Goal: Information Seeking & Learning: Find specific fact

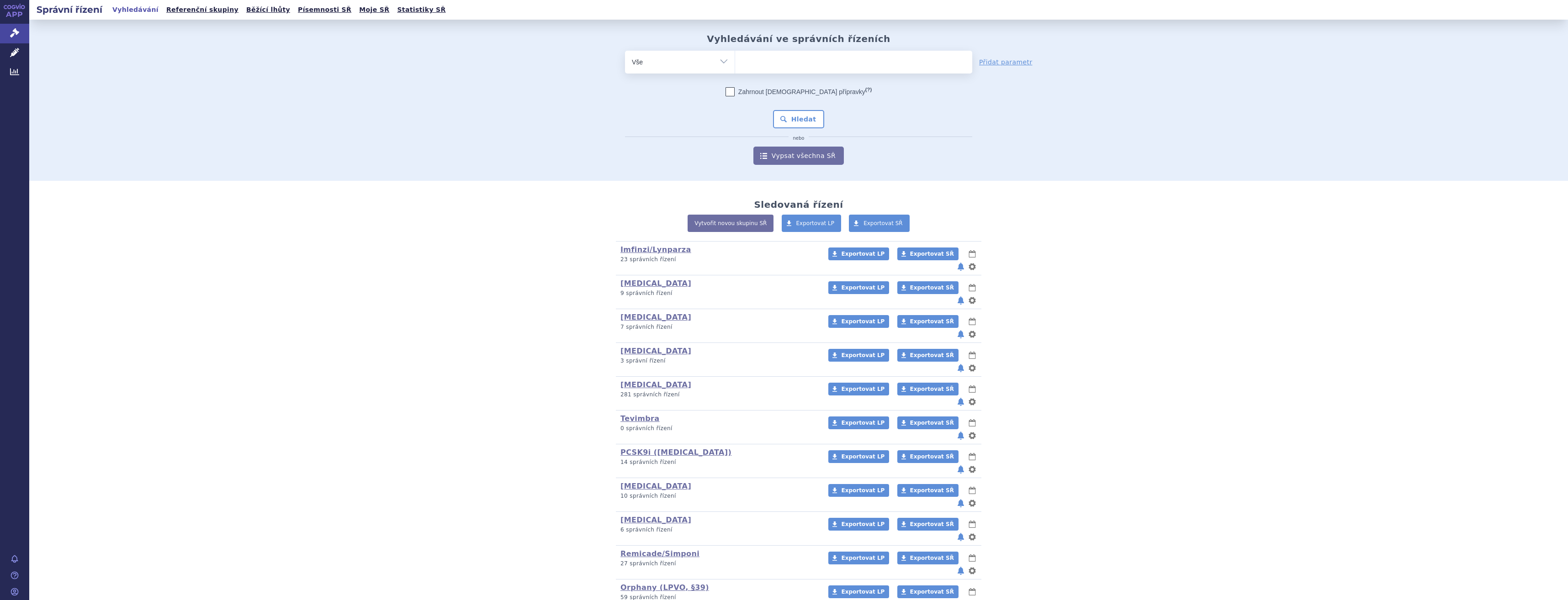
click at [892, 60] on ul at bounding box center [854, 60] width 237 height 19
click at [735, 60] on select at bounding box center [735, 62] width 1 height 23
click at [15, 58] on link "Léčivé přípravky" at bounding box center [15, 53] width 29 height 19
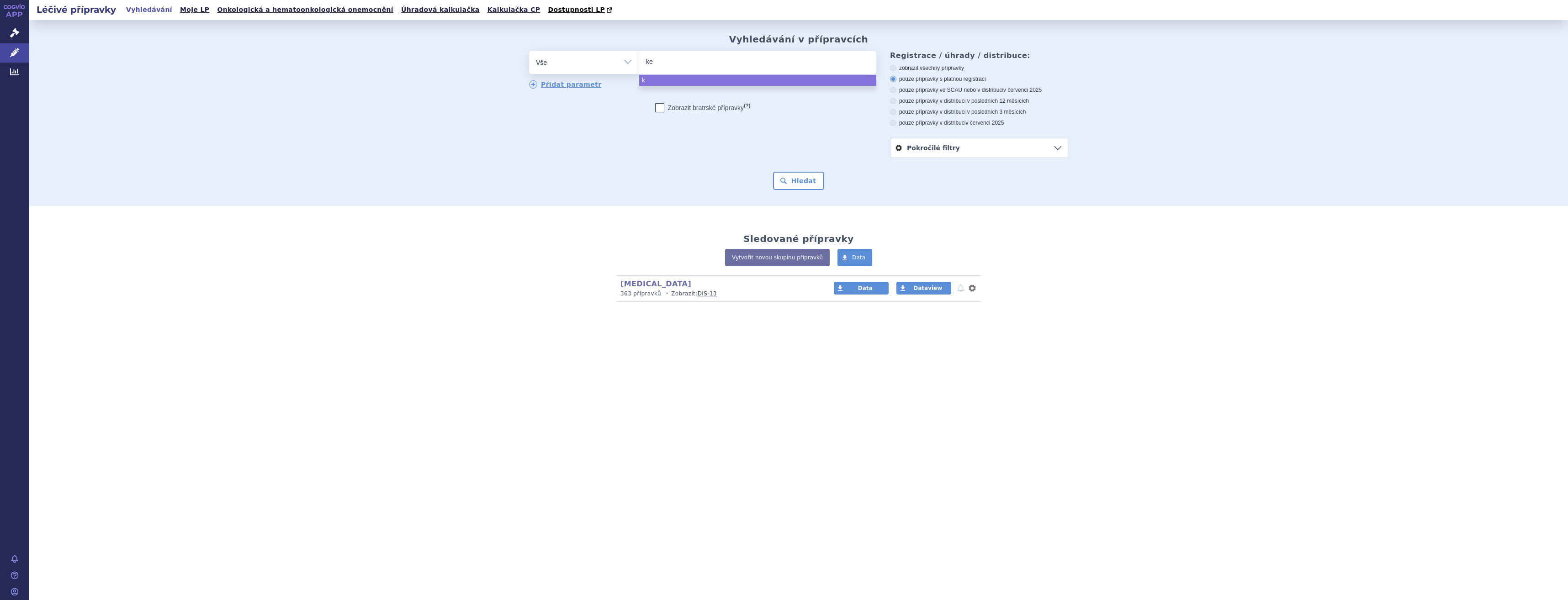
type input "key"
type input "keytr"
type input "[MEDICAL_DATA]"
select select "[MEDICAL_DATA]"
click at [793, 190] on button "Hledat" at bounding box center [799, 181] width 52 height 18
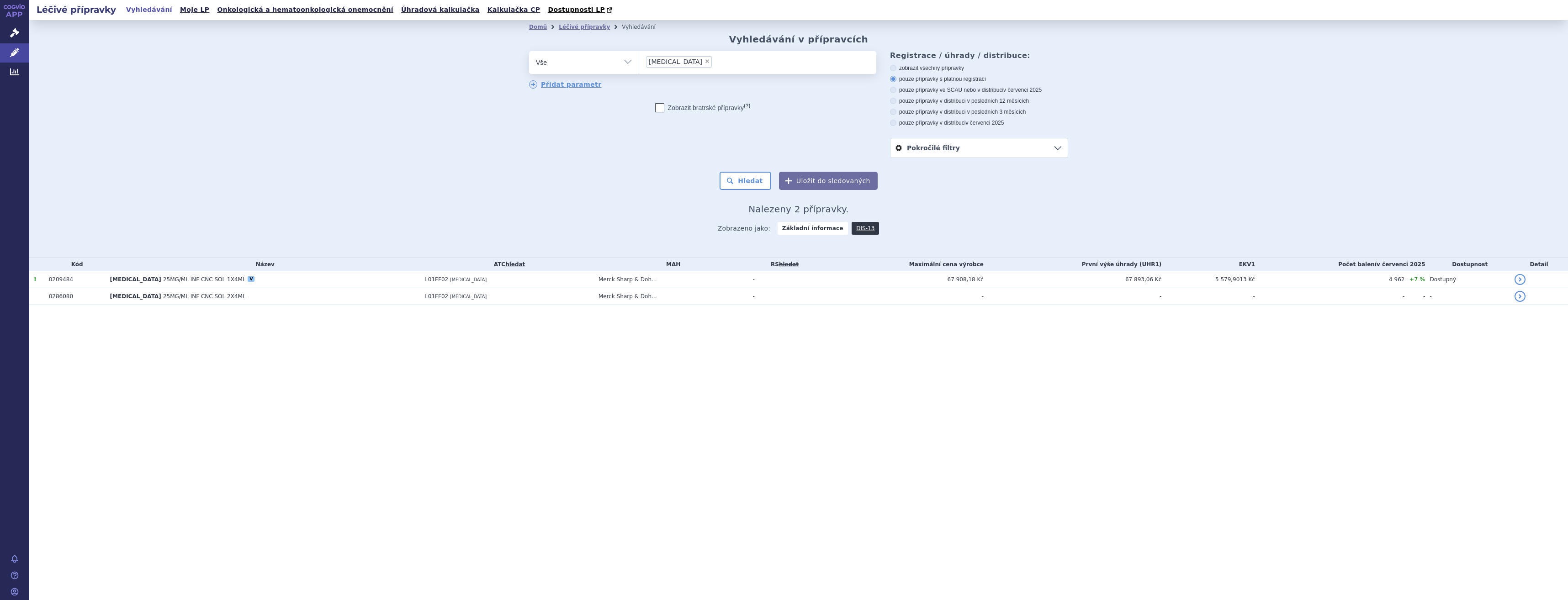
click at [588, 287] on td "L01FF02 PEMBROLIZUMAB" at bounding box center [507, 280] width 173 height 17
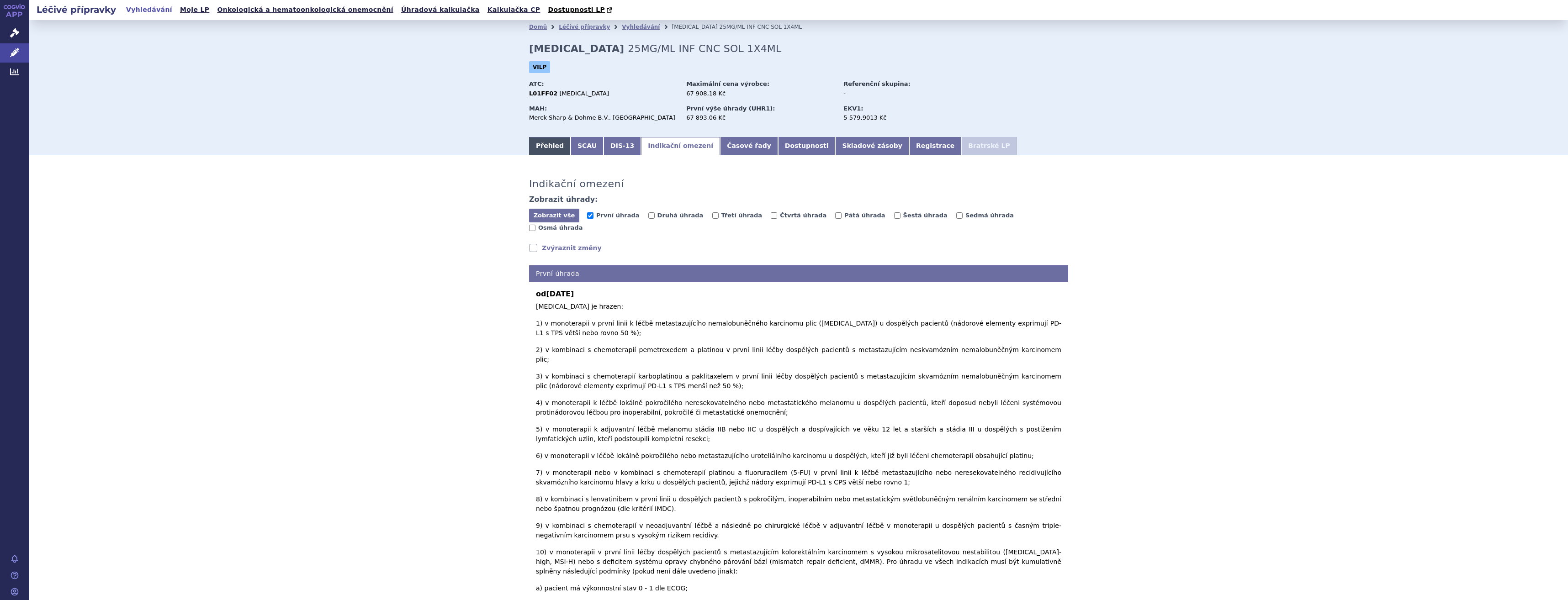
click at [531, 155] on link "Přehled" at bounding box center [550, 146] width 41 height 18
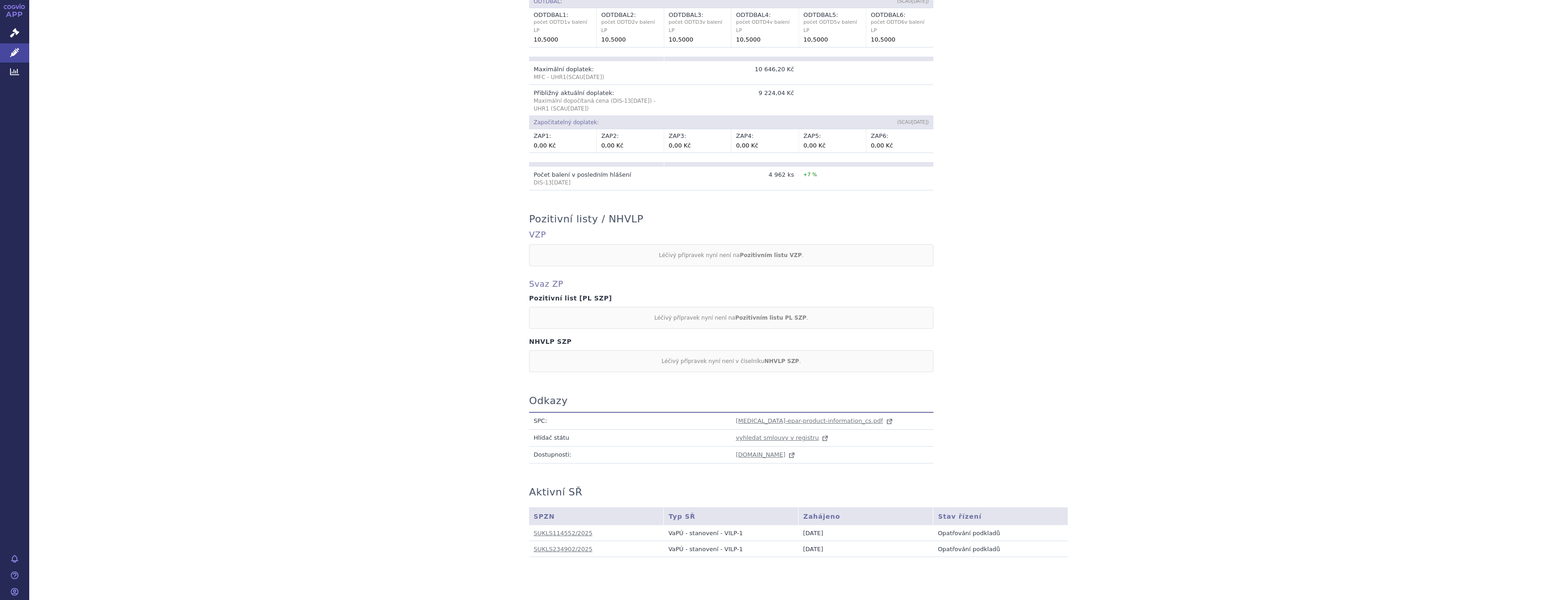
scroll to position [604, 0]
click at [772, 406] on td "keytruda-epar-product-information_cs.pdf" at bounding box center [833, 414] width 203 height 18
click at [773, 406] on td "keytruda-epar-product-information_cs.pdf" at bounding box center [833, 414] width 203 height 18
click at [775, 411] on span "keytruda-epar-product-information_cs.pdf" at bounding box center [810, 414] width 147 height 7
